Goal: Transaction & Acquisition: Book appointment/travel/reservation

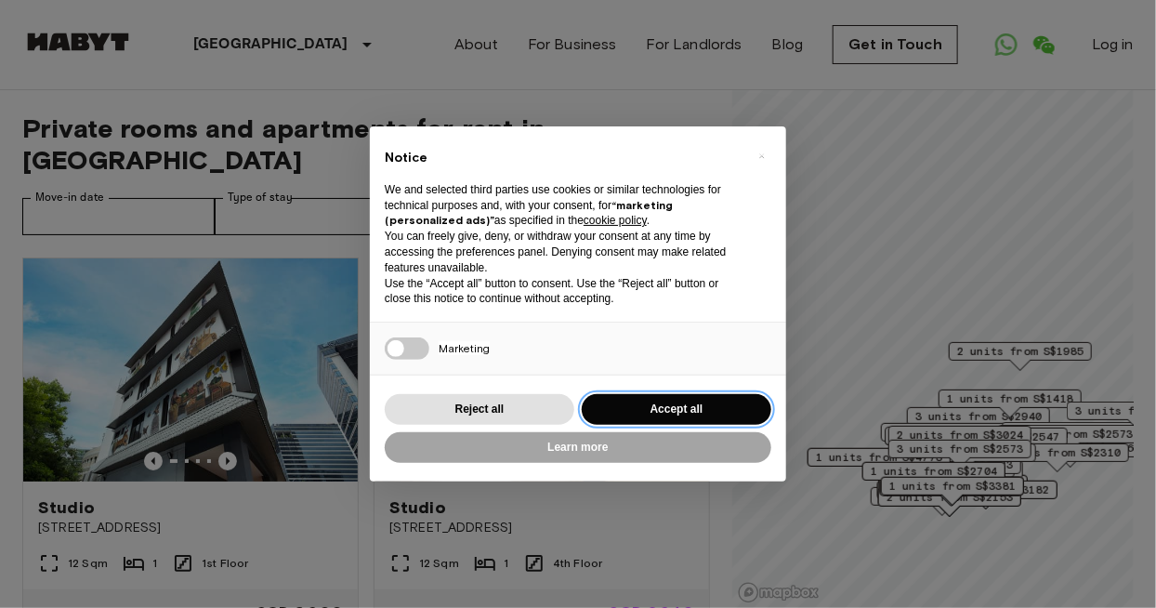
click at [677, 411] on button "Accept all" at bounding box center [677, 409] width 190 height 31
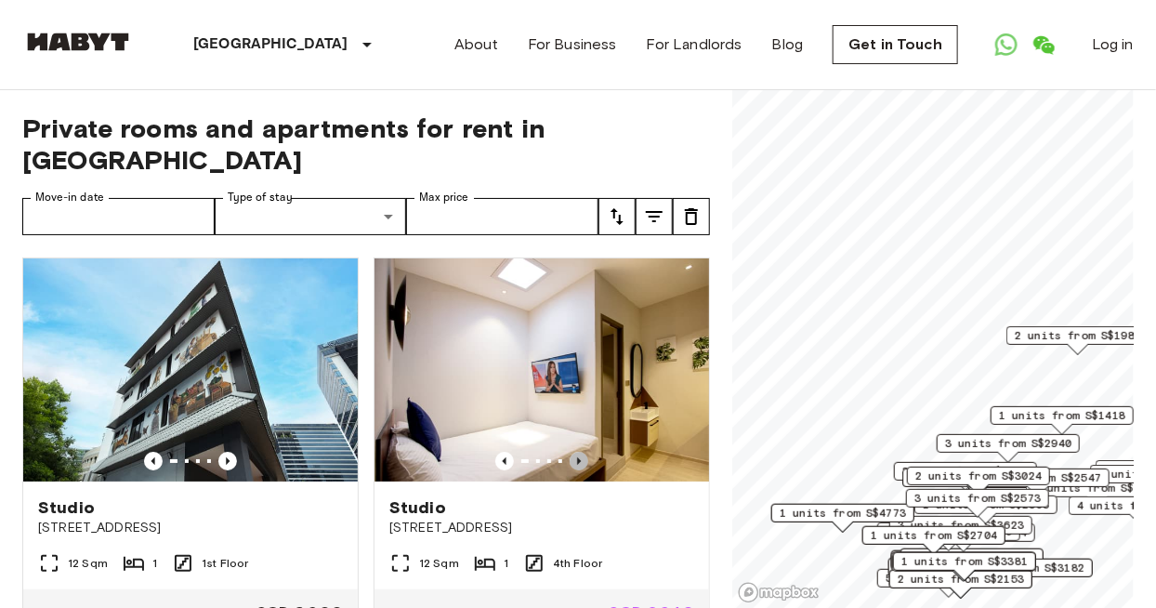
click at [585, 452] on icon "Previous image" at bounding box center [579, 461] width 19 height 19
click at [580, 457] on icon "Previous image" at bounding box center [579, 460] width 4 height 7
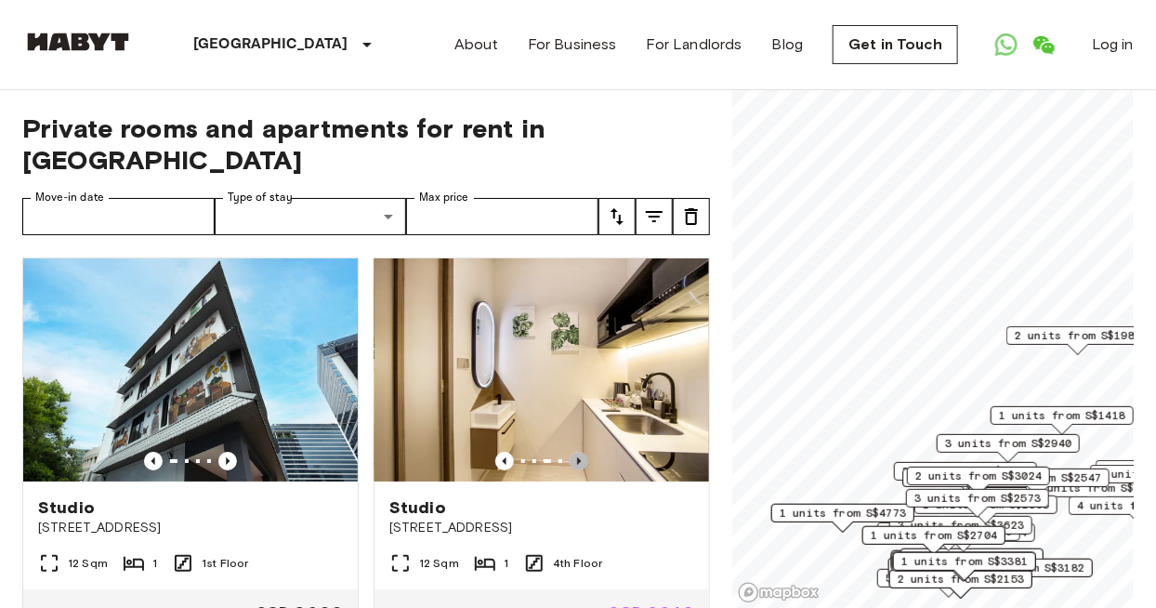
click at [587, 452] on icon "Previous image" at bounding box center [579, 461] width 19 height 19
click at [579, 457] on icon "Previous image" at bounding box center [579, 460] width 4 height 7
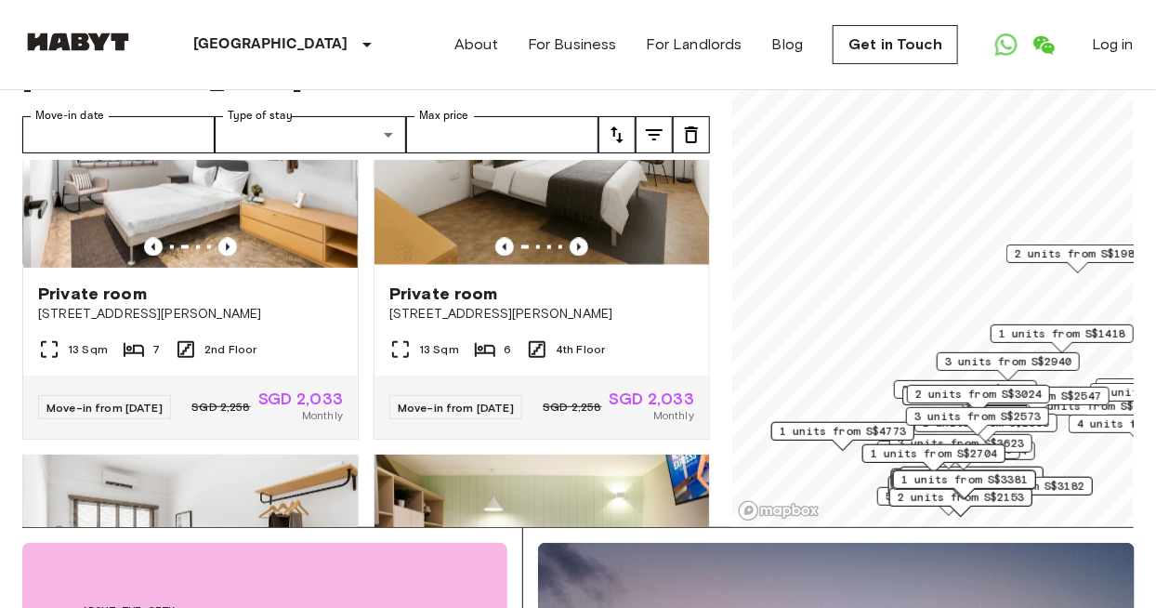
scroll to position [3832, 0]
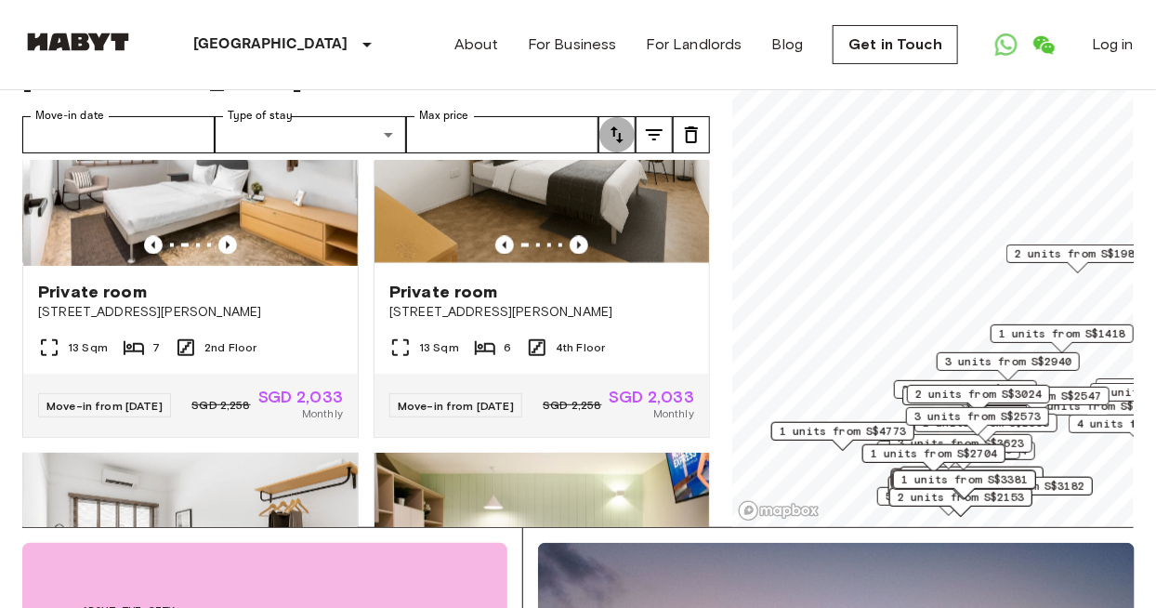
click at [615, 119] on button "tune" at bounding box center [617, 134] width 37 height 37
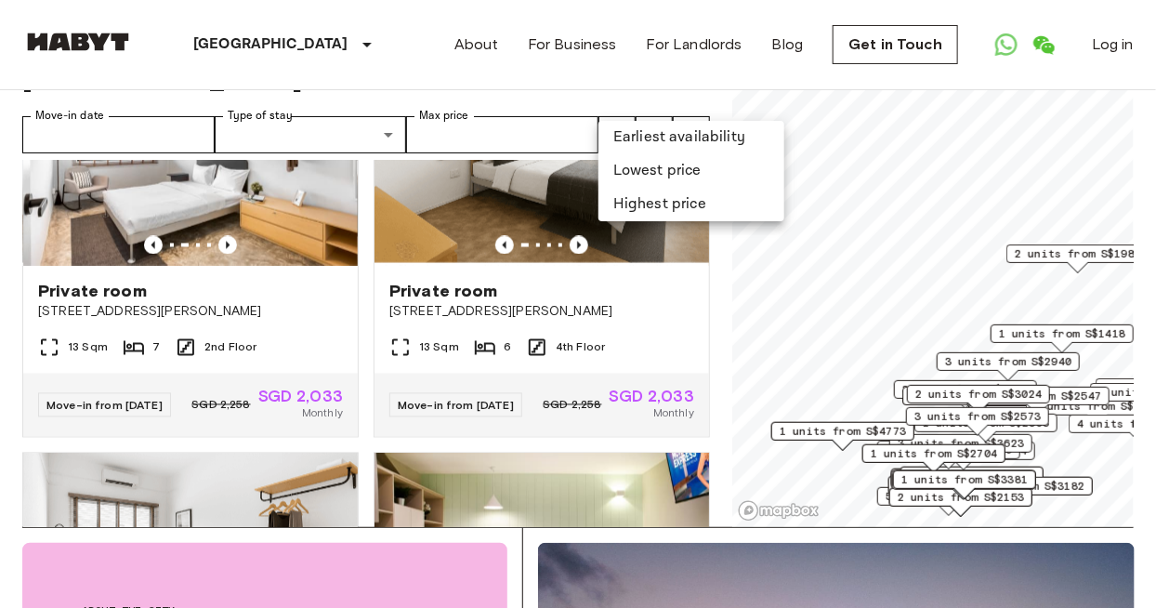
click at [674, 175] on li "Lowest price" at bounding box center [692, 170] width 186 height 33
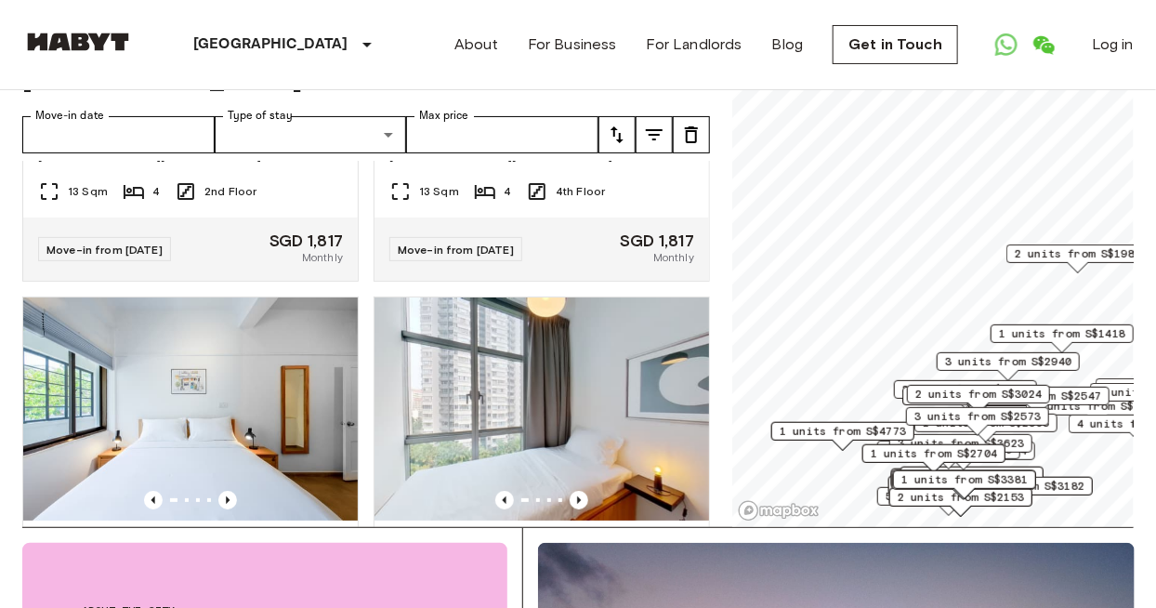
scroll to position [2753, 0]
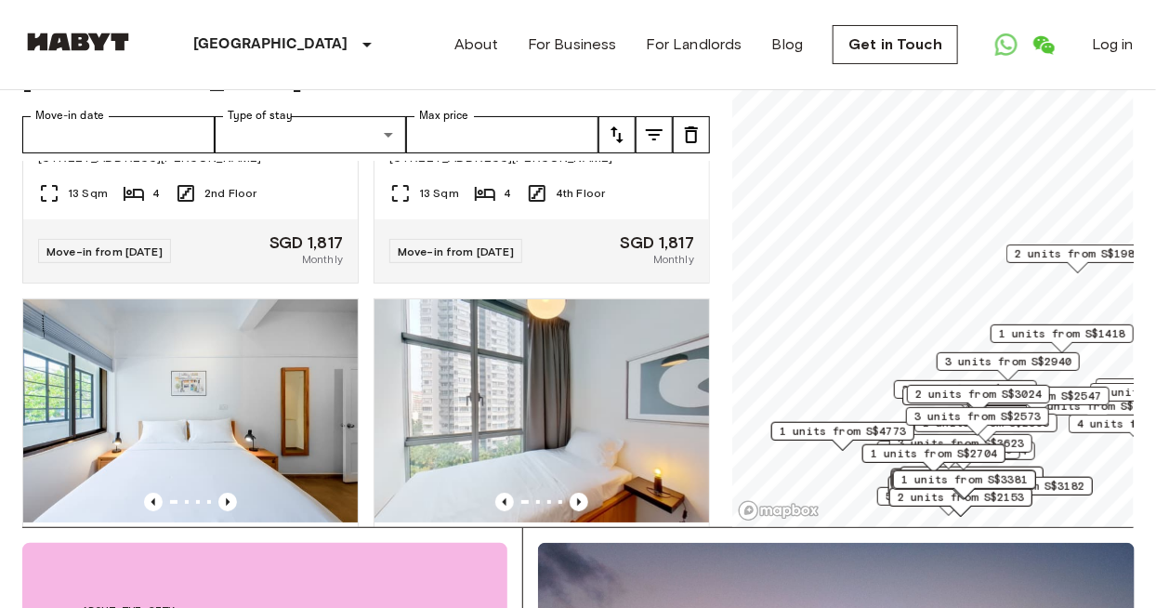
click at [183, 413] on img at bounding box center [190, 410] width 335 height 223
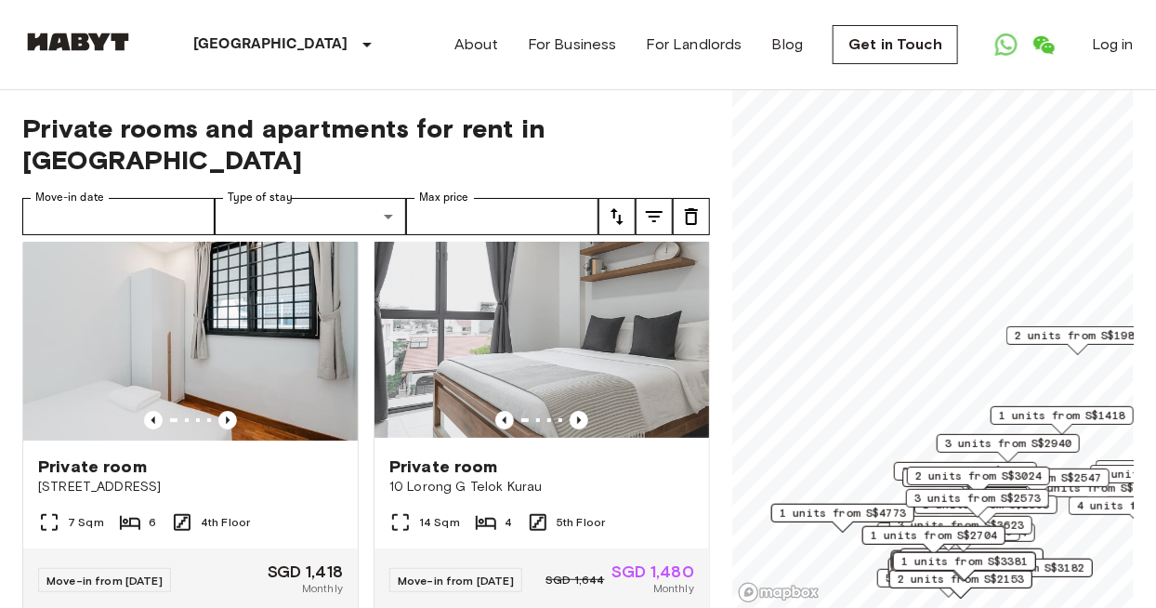
scroll to position [42, 0]
click at [578, 416] on icon "Previous image" at bounding box center [579, 419] width 4 height 7
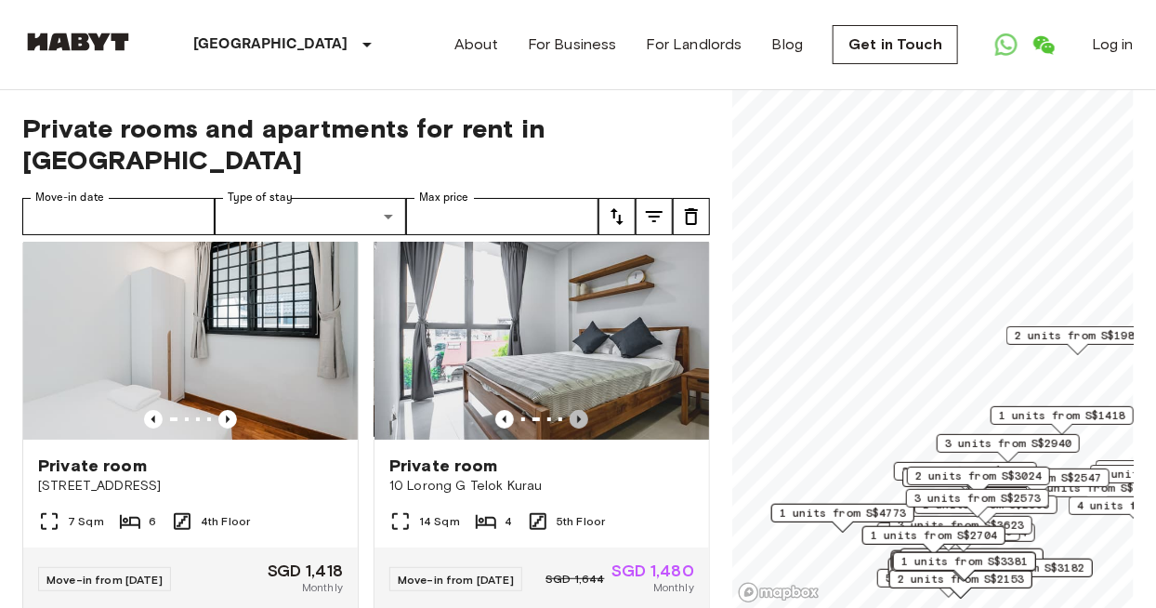
click at [584, 410] on icon "Previous image" at bounding box center [579, 419] width 19 height 19
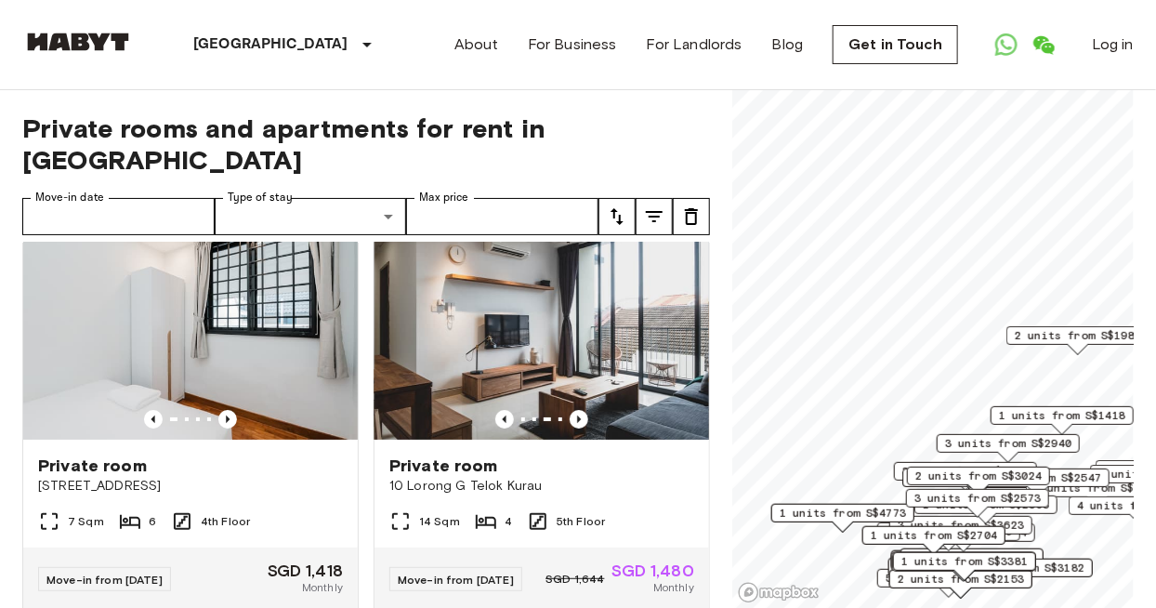
click at [579, 416] on icon "Previous image" at bounding box center [579, 419] width 4 height 7
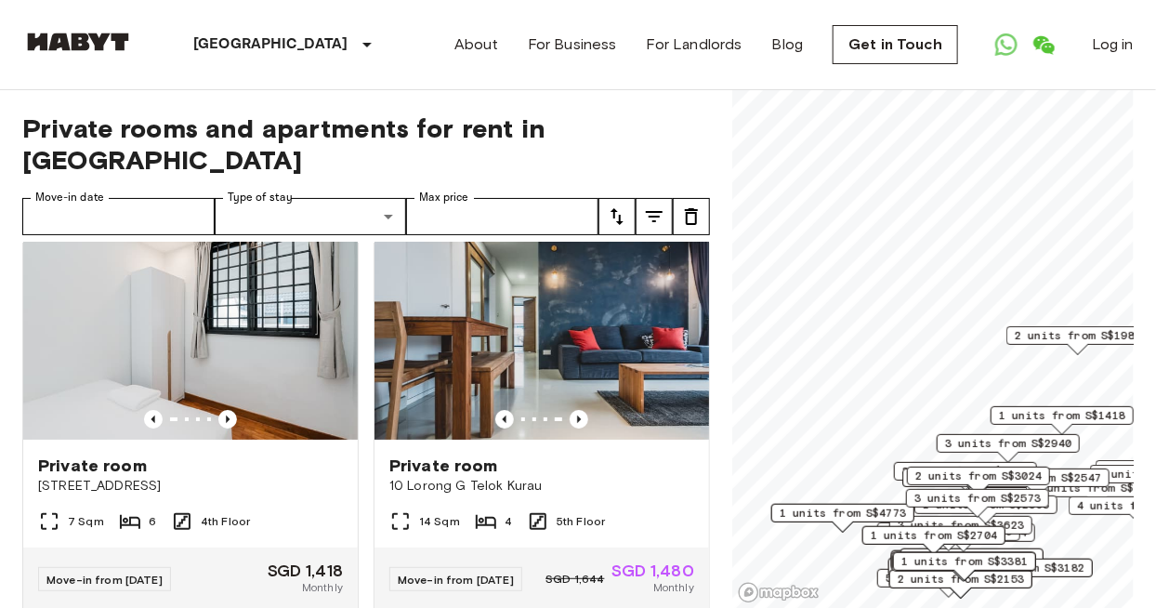
click at [579, 416] on icon "Previous image" at bounding box center [579, 419] width 4 height 7
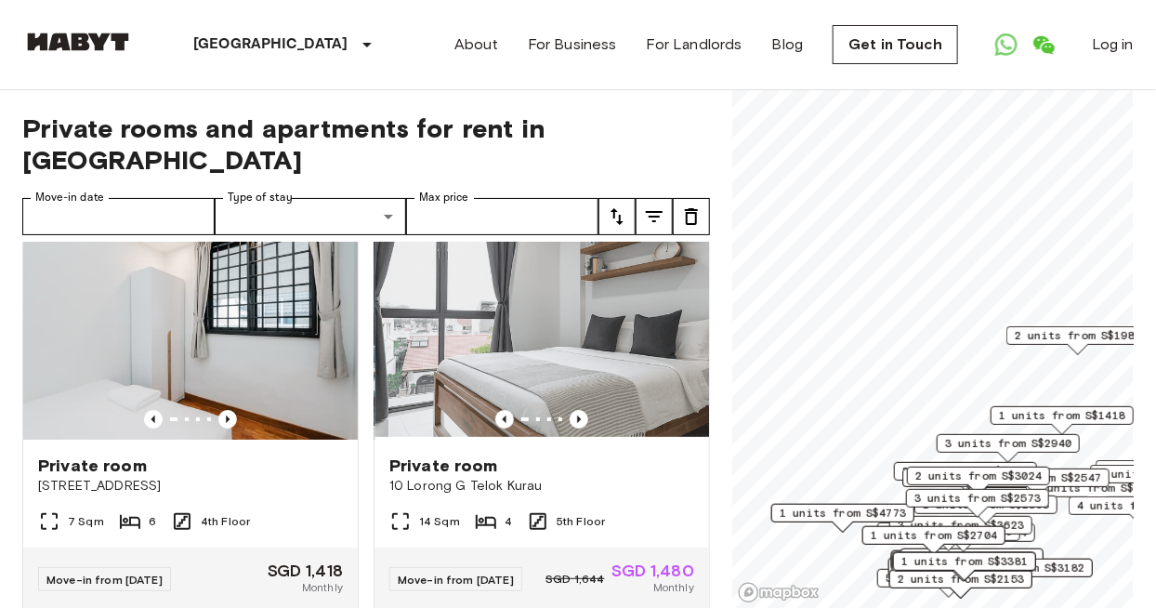
click at [588, 410] on icon "Previous image" at bounding box center [579, 419] width 19 height 19
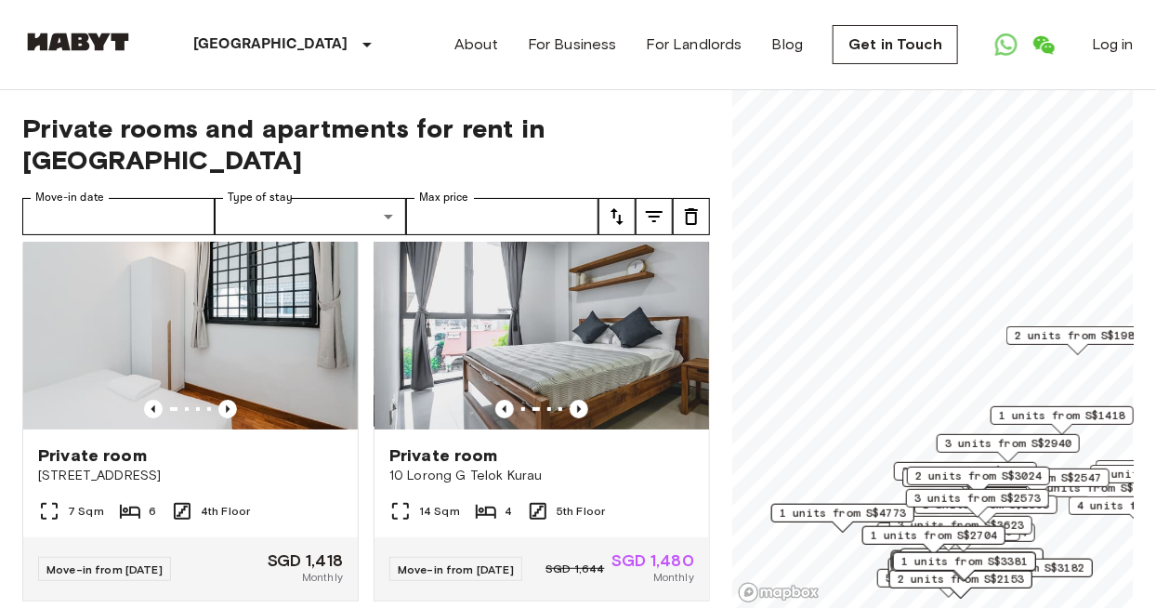
scroll to position [0, 0]
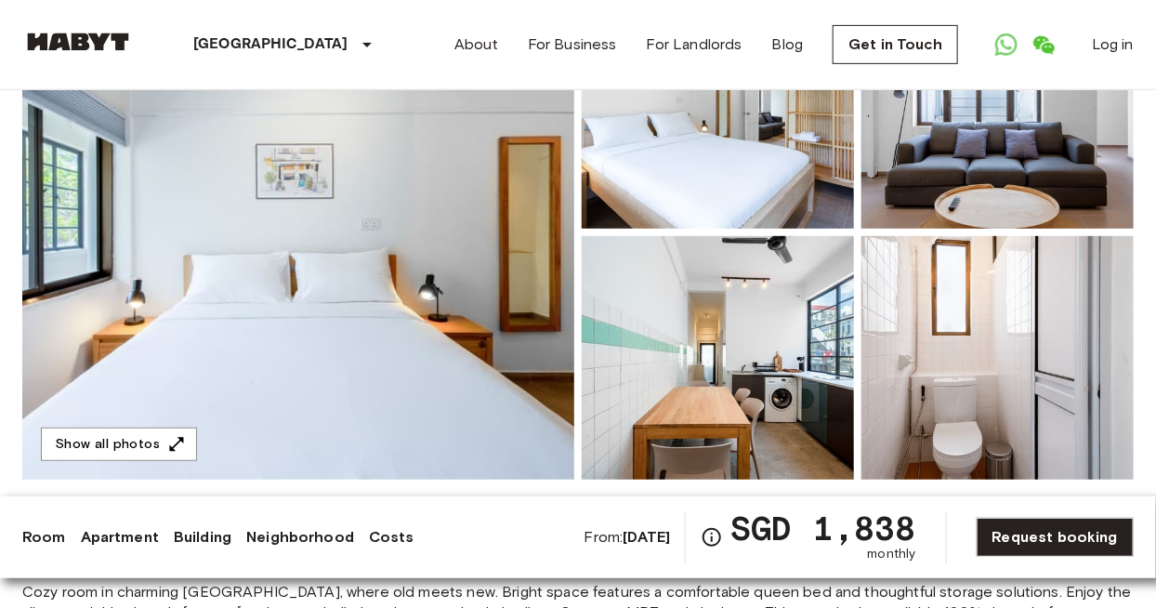
scroll to position [256, 0]
